Goal: Task Accomplishment & Management: Manage account settings

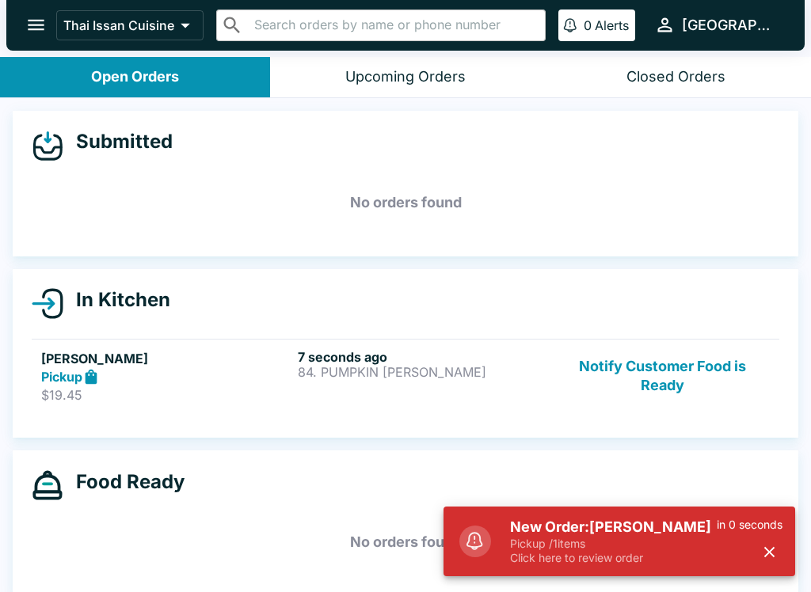
click at [471, 370] on p "84. PUMPKIN [PERSON_NAME]" at bounding box center [423, 372] width 250 height 14
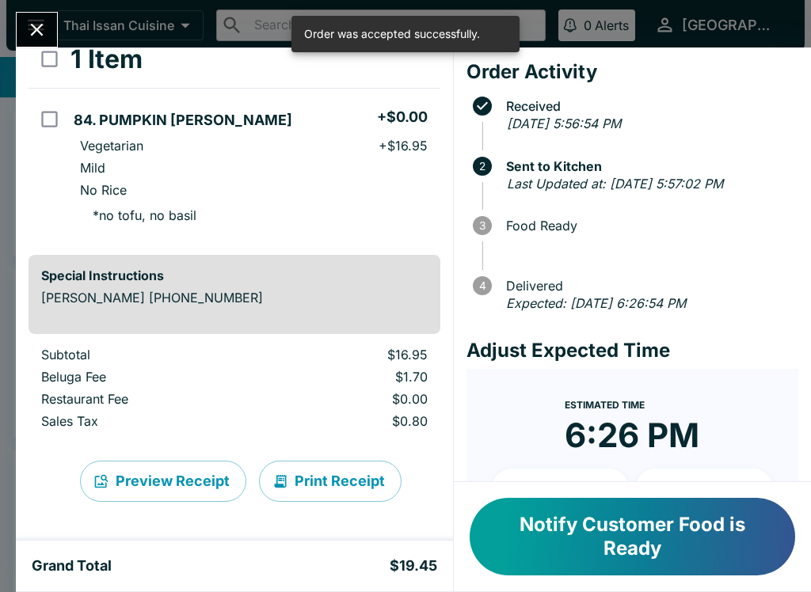
scroll to position [97, 0]
click at [313, 496] on button "Print Receipt" at bounding box center [330, 481] width 143 height 41
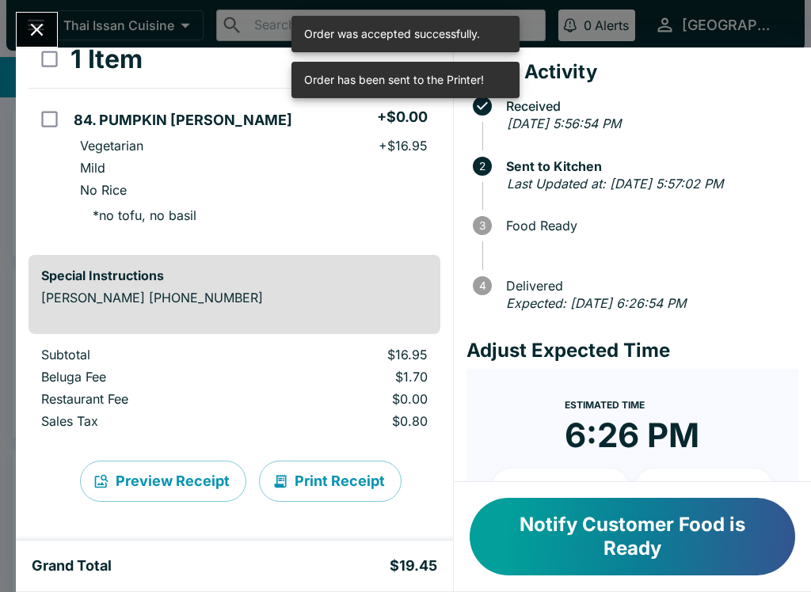
click at [36, 26] on icon "Close" at bounding box center [36, 29] width 21 height 21
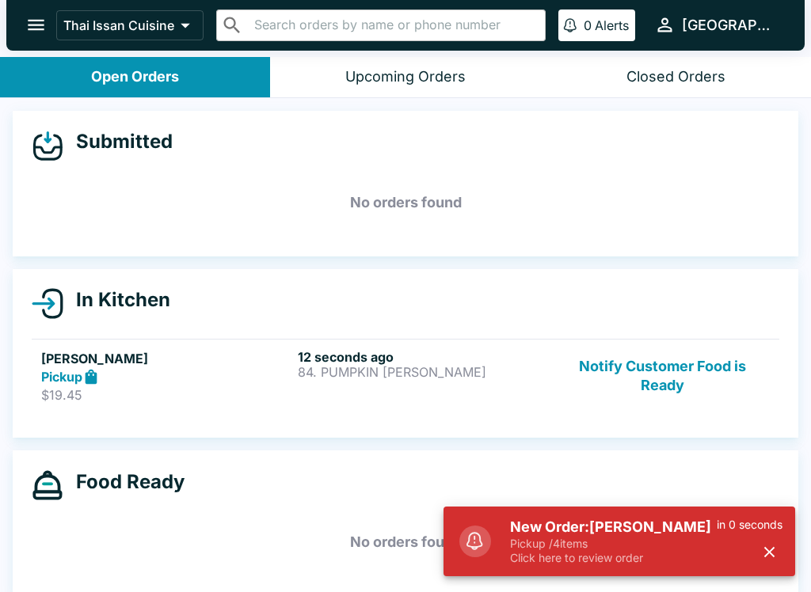
click at [759, 552] on button "button" at bounding box center [769, 552] width 26 height 26
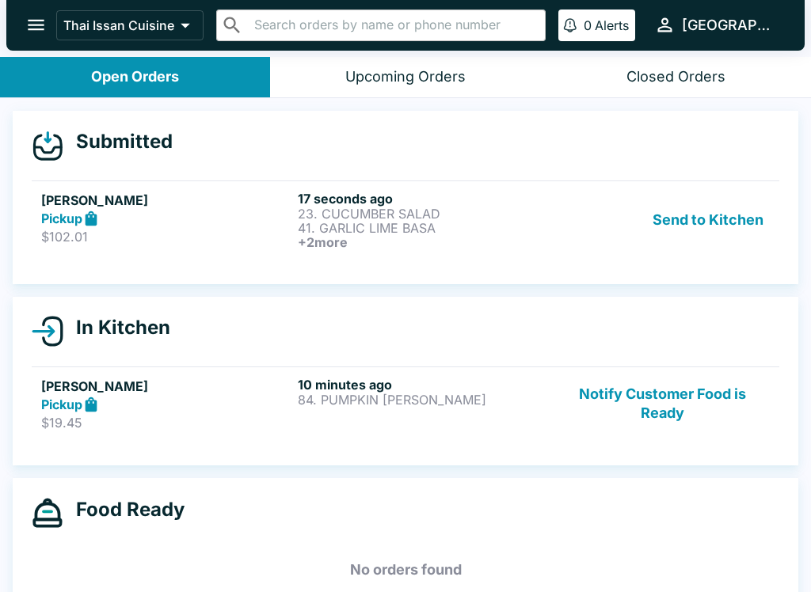
click at [718, 202] on button "Send to Kitchen" at bounding box center [708, 220] width 124 height 59
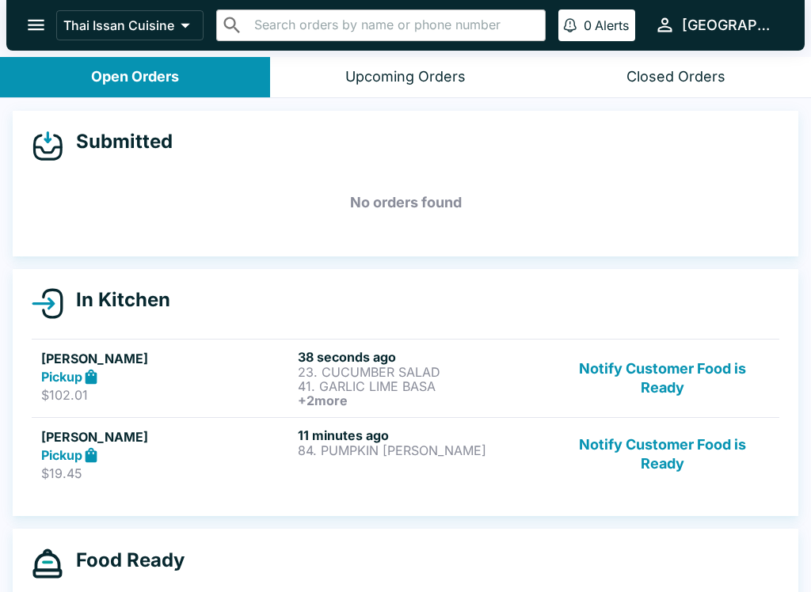
click at [458, 387] on p "41. GARLIC LIME BASA" at bounding box center [423, 386] width 250 height 14
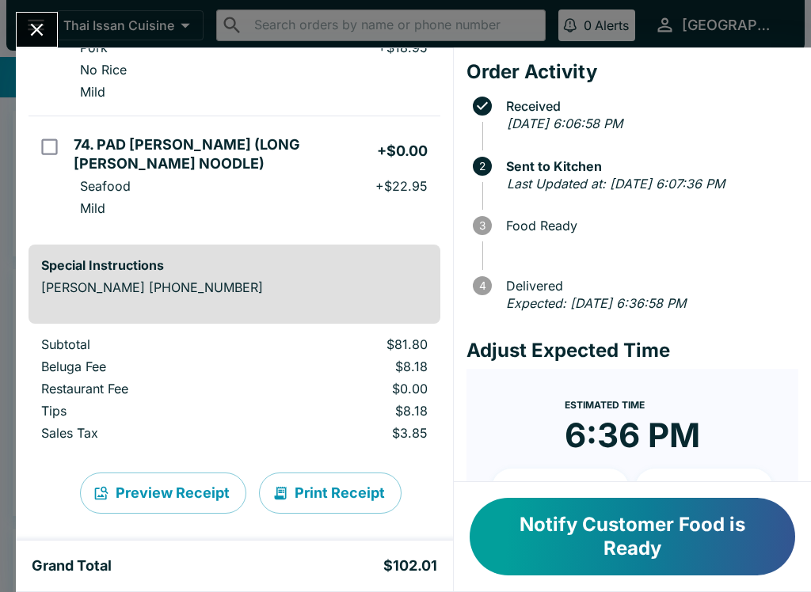
scroll to position [379, 0]
click at [330, 475] on button "Print Receipt" at bounding box center [330, 494] width 143 height 41
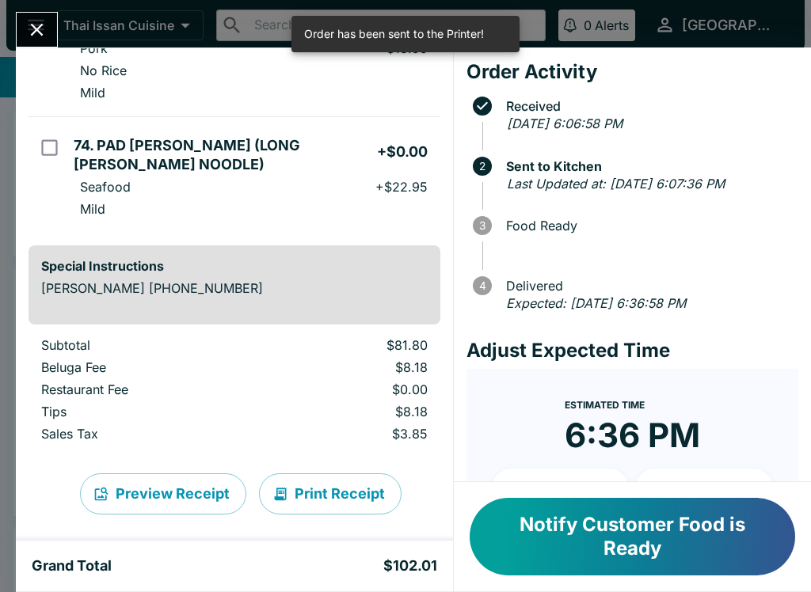
click at [40, 30] on icon "Close" at bounding box center [36, 29] width 21 height 21
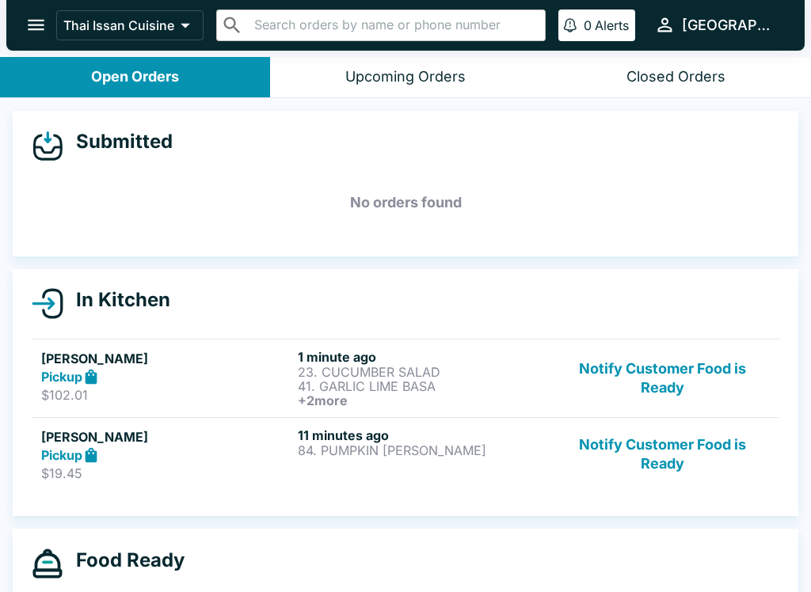
click at [665, 448] on button "Notify Customer Food is Ready" at bounding box center [662, 455] width 215 height 55
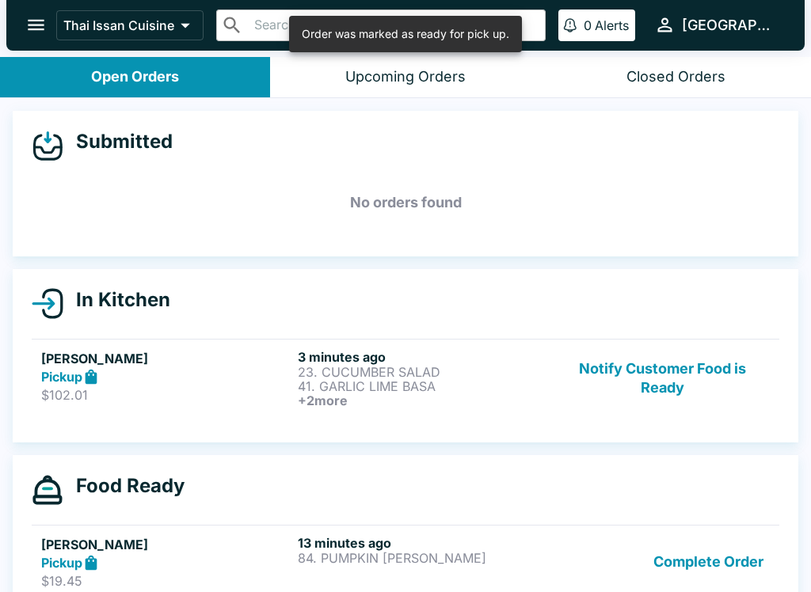
click at [693, 582] on button "Complete Order" at bounding box center [708, 562] width 123 height 55
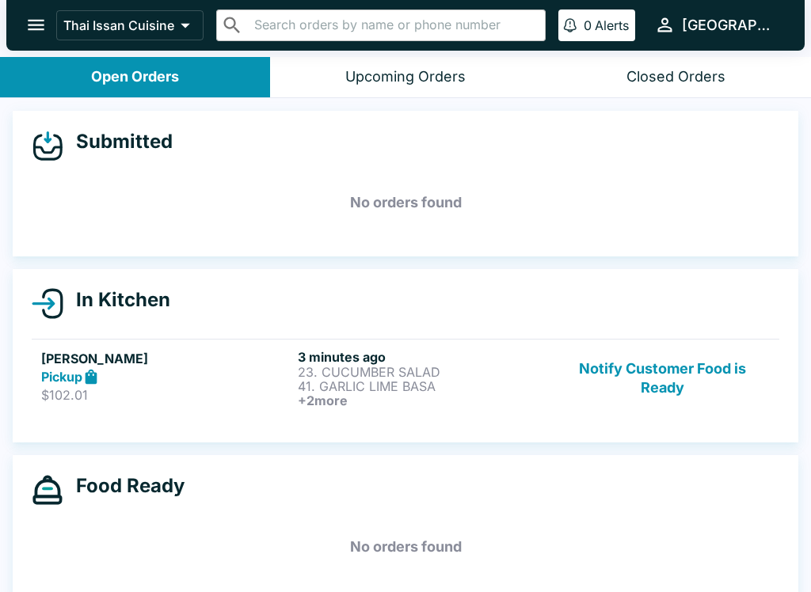
click at [700, 385] on button "Notify Customer Food is Ready" at bounding box center [662, 378] width 215 height 59
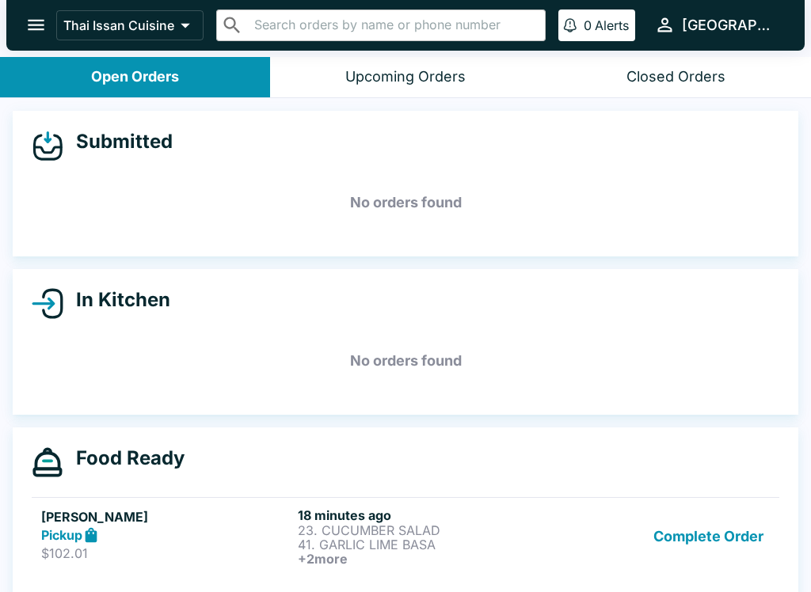
click at [714, 526] on button "Complete Order" at bounding box center [708, 537] width 123 height 59
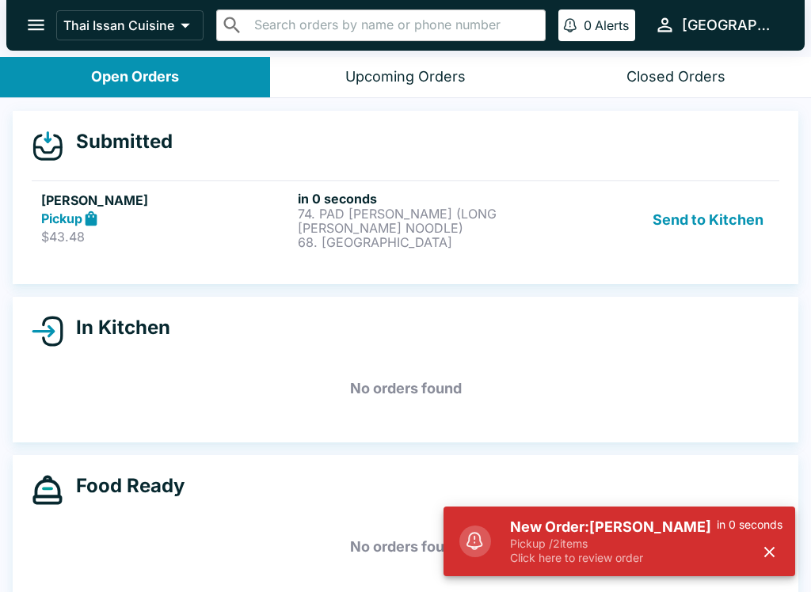
click at [699, 231] on button "Send to Kitchen" at bounding box center [708, 220] width 124 height 59
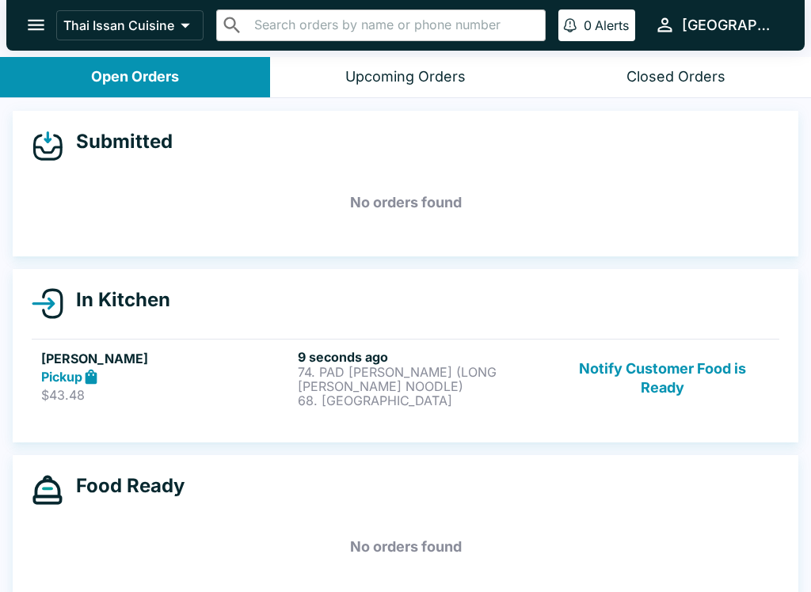
click at [417, 349] on h6 "9 seconds ago" at bounding box center [423, 357] width 250 height 16
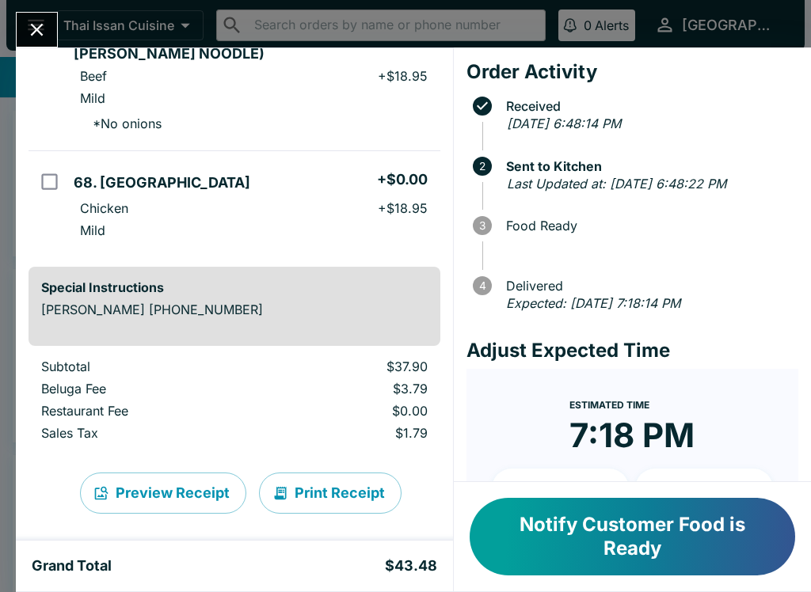
click at [330, 480] on button "Print Receipt" at bounding box center [330, 493] width 143 height 41
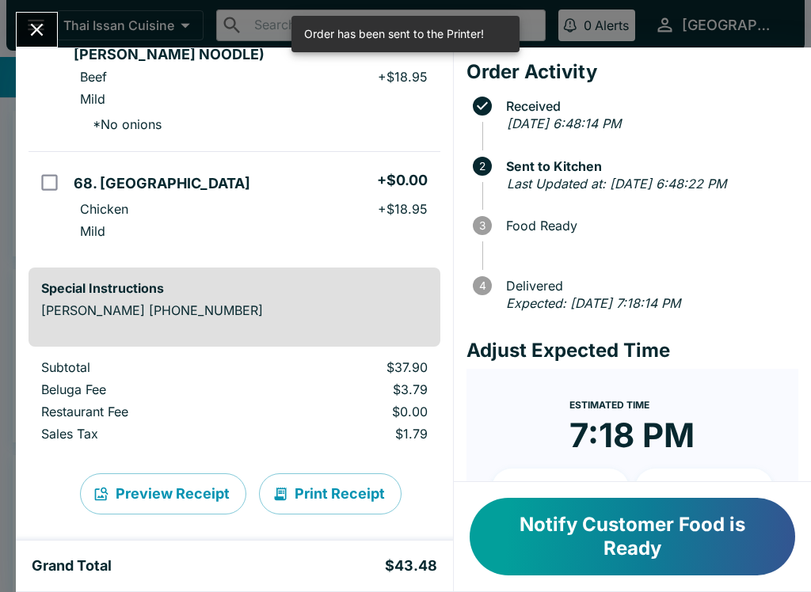
click at [30, 32] on icon "Close" at bounding box center [36, 29] width 21 height 21
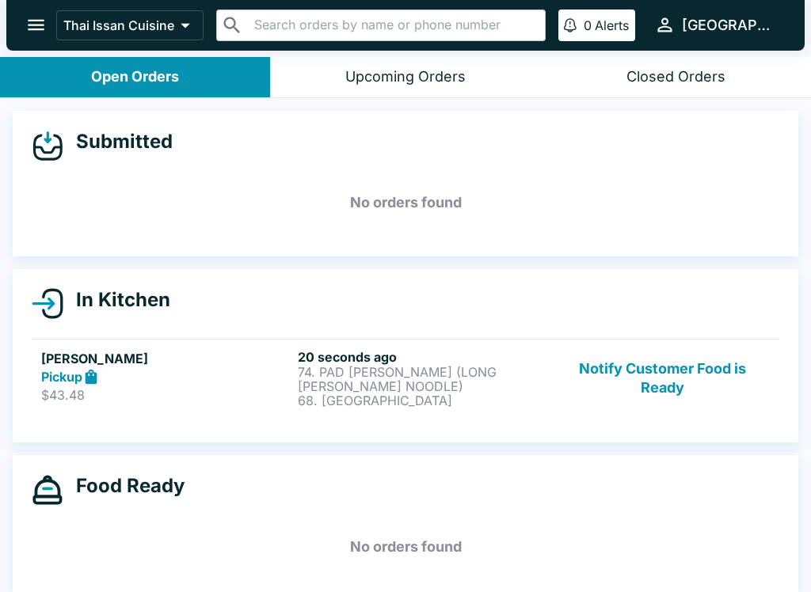
click at [672, 368] on button "Notify Customer Food is Ready" at bounding box center [662, 378] width 215 height 59
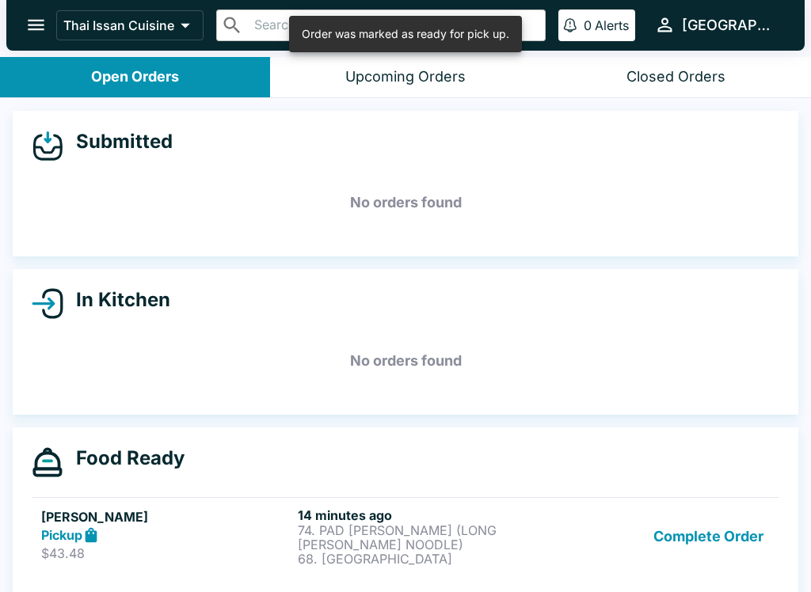
click at [698, 532] on button "Complete Order" at bounding box center [708, 537] width 123 height 59
